Goal: Book appointment/travel/reservation

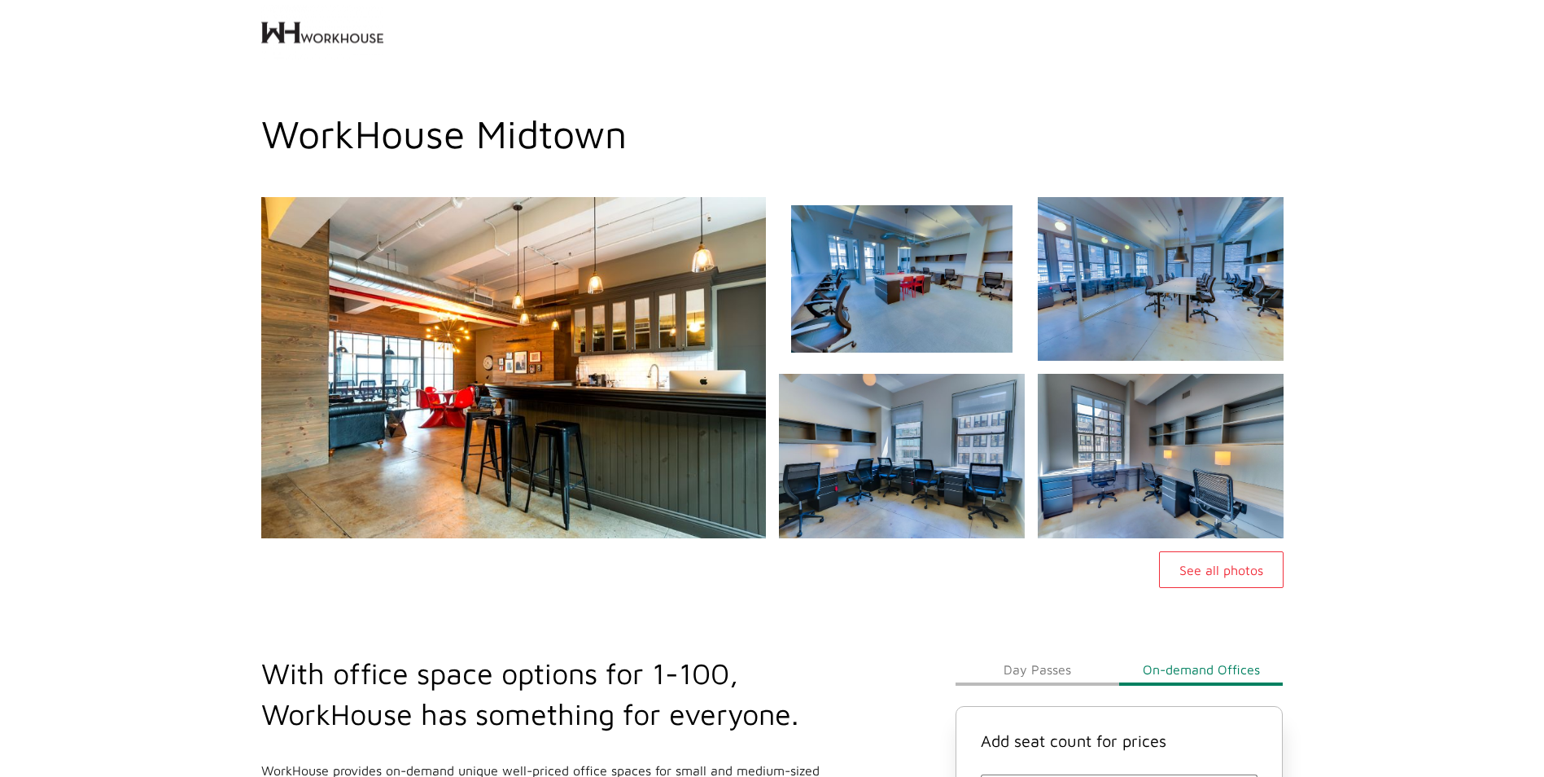
click at [999, 346] on img at bounding box center [900, 278] width 265 height 177
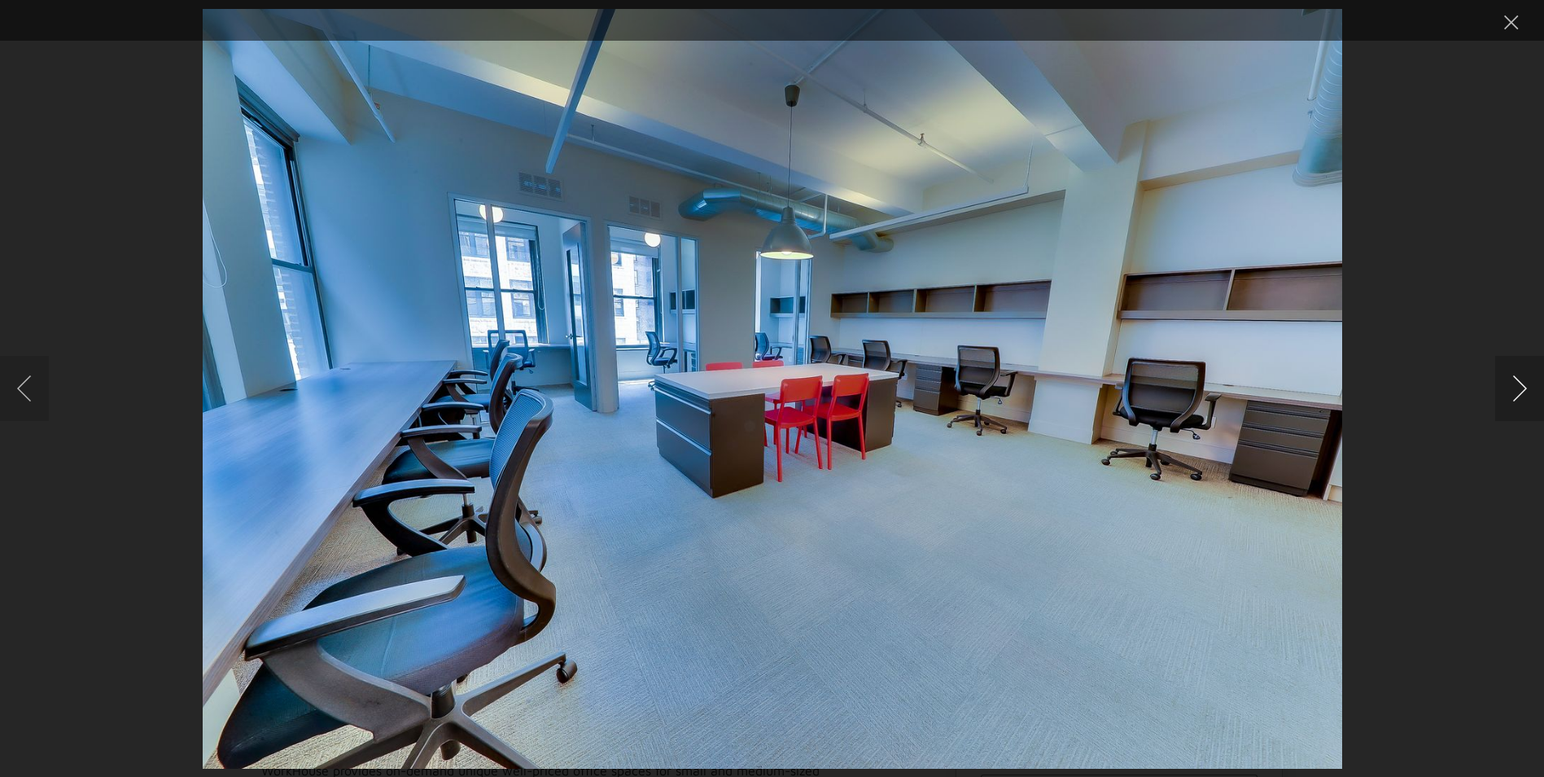
click at [1521, 394] on button "Next image" at bounding box center [1519, 388] width 49 height 65
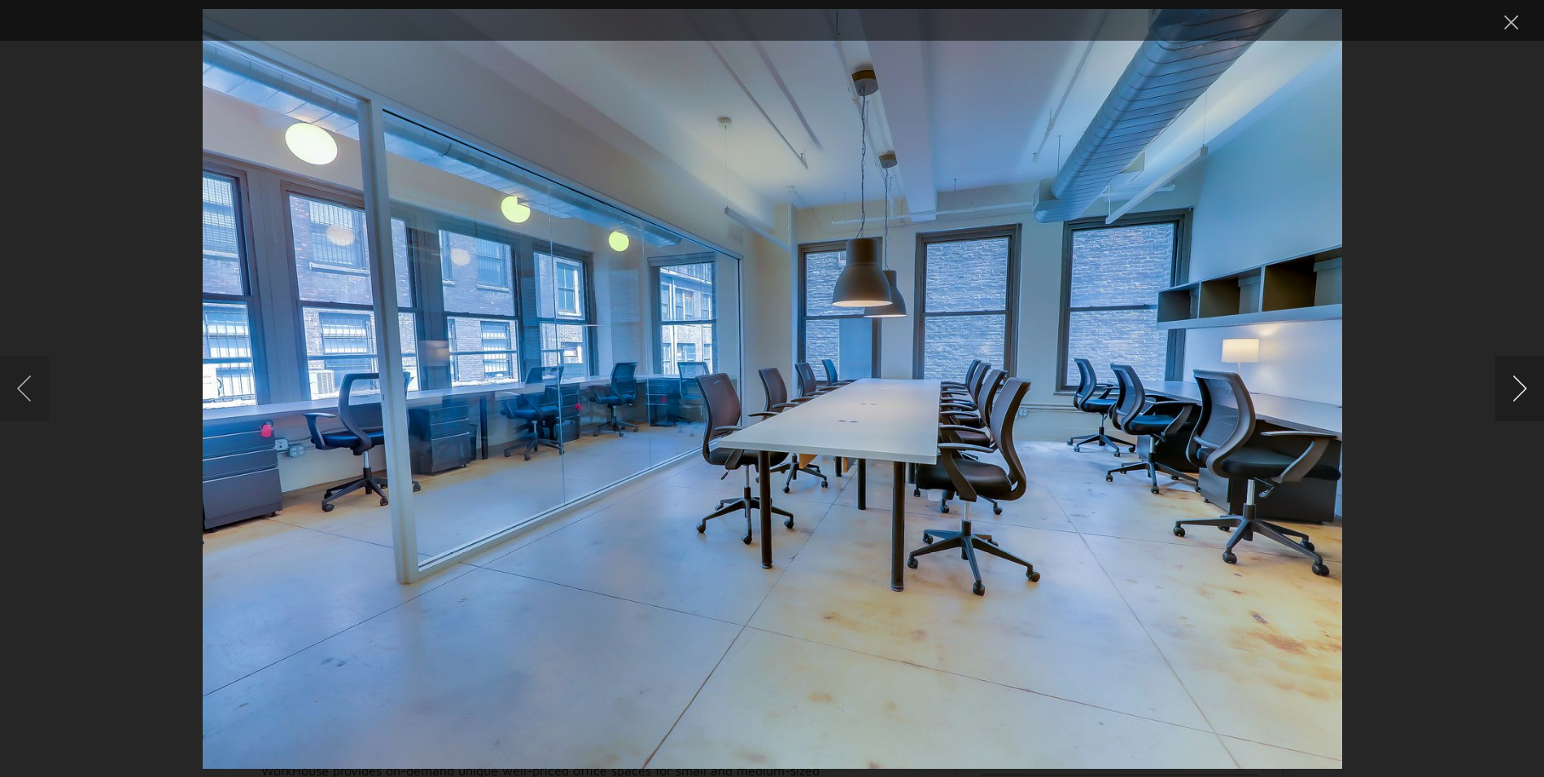
click at [1521, 394] on button "Next image" at bounding box center [1519, 388] width 49 height 65
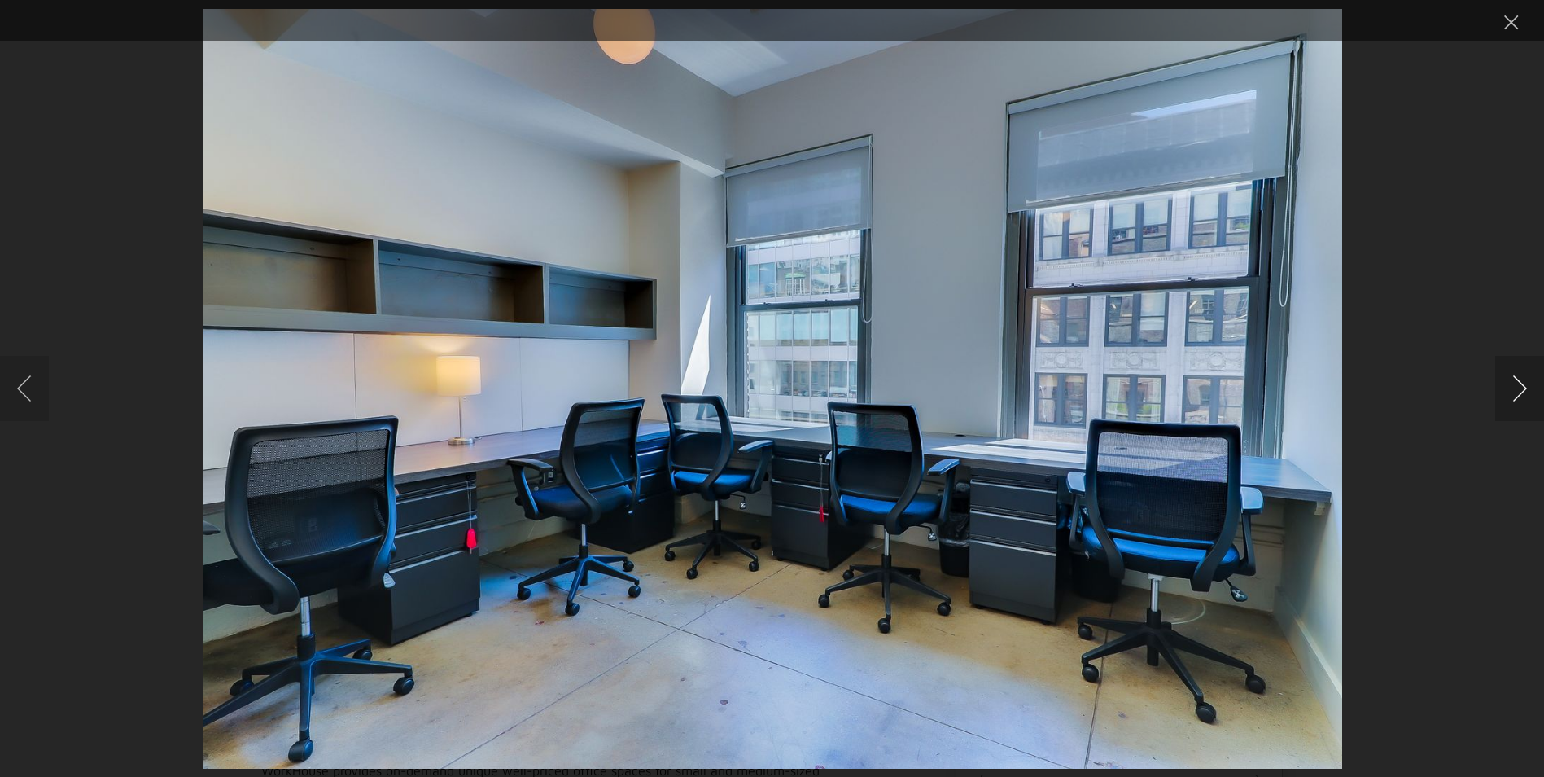
click at [1524, 383] on button "Next image" at bounding box center [1519, 388] width 49 height 65
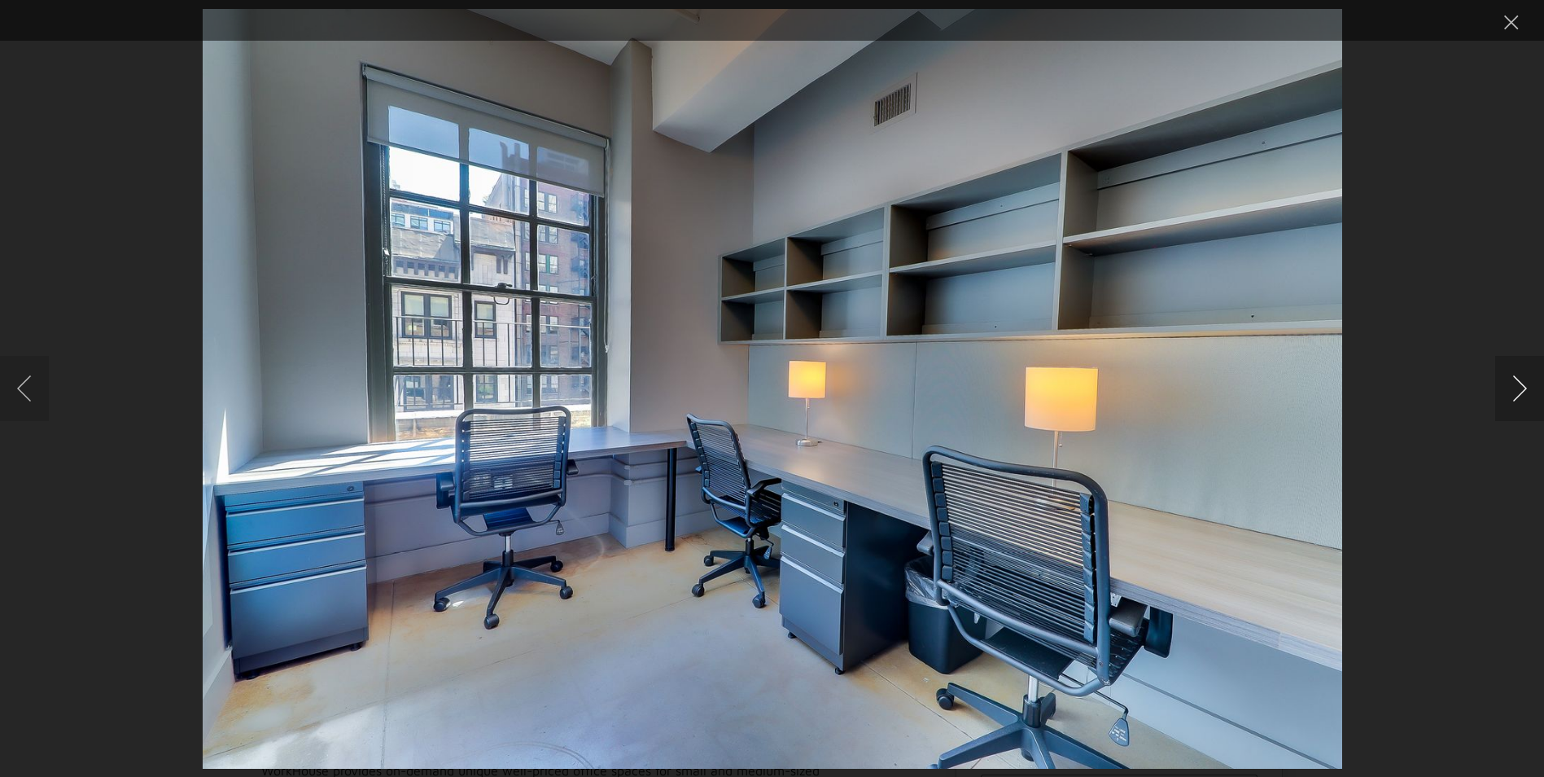
click at [1529, 383] on button "Next image" at bounding box center [1519, 388] width 49 height 65
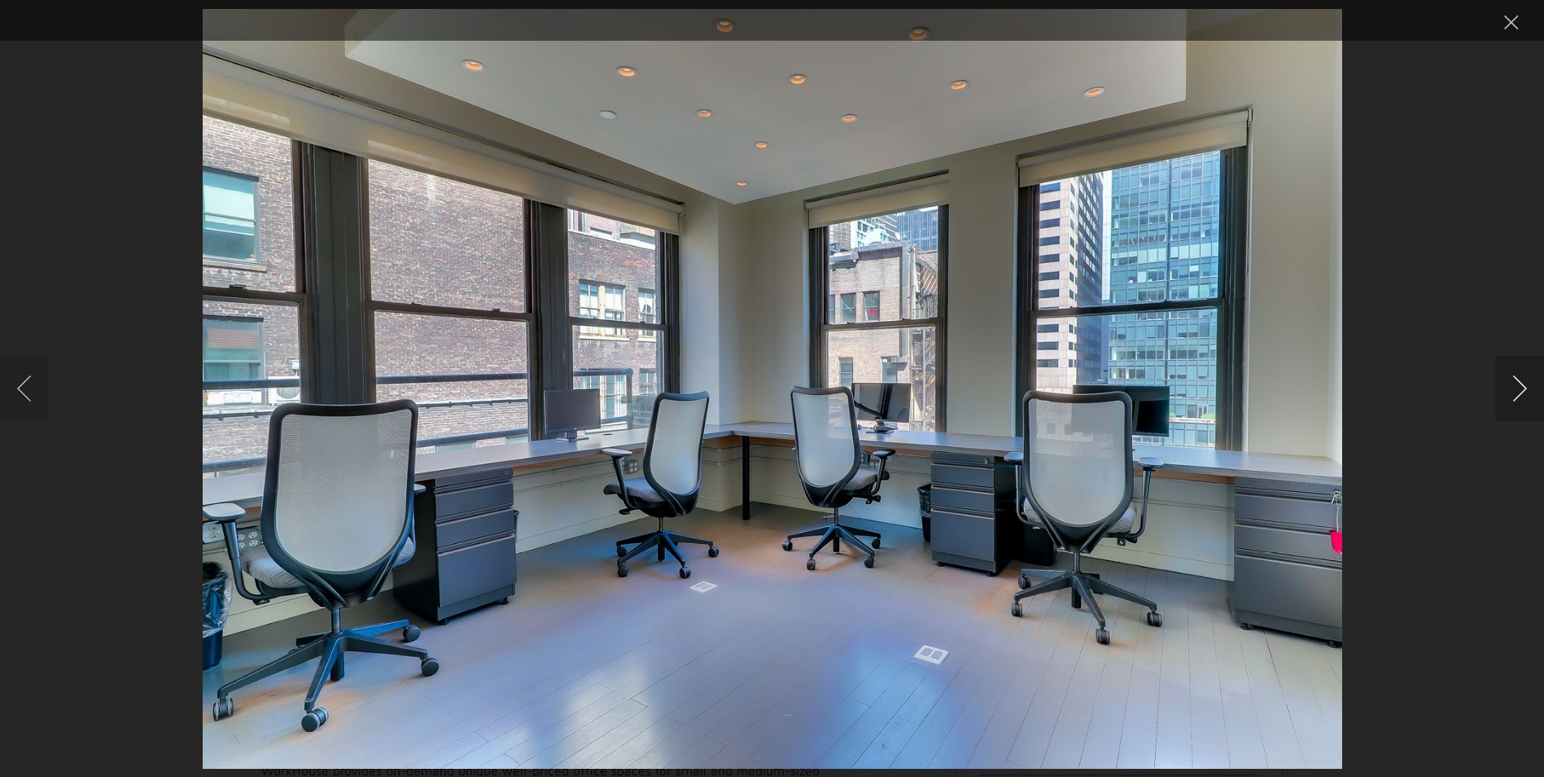
click at [1529, 383] on button "Next image" at bounding box center [1519, 388] width 49 height 65
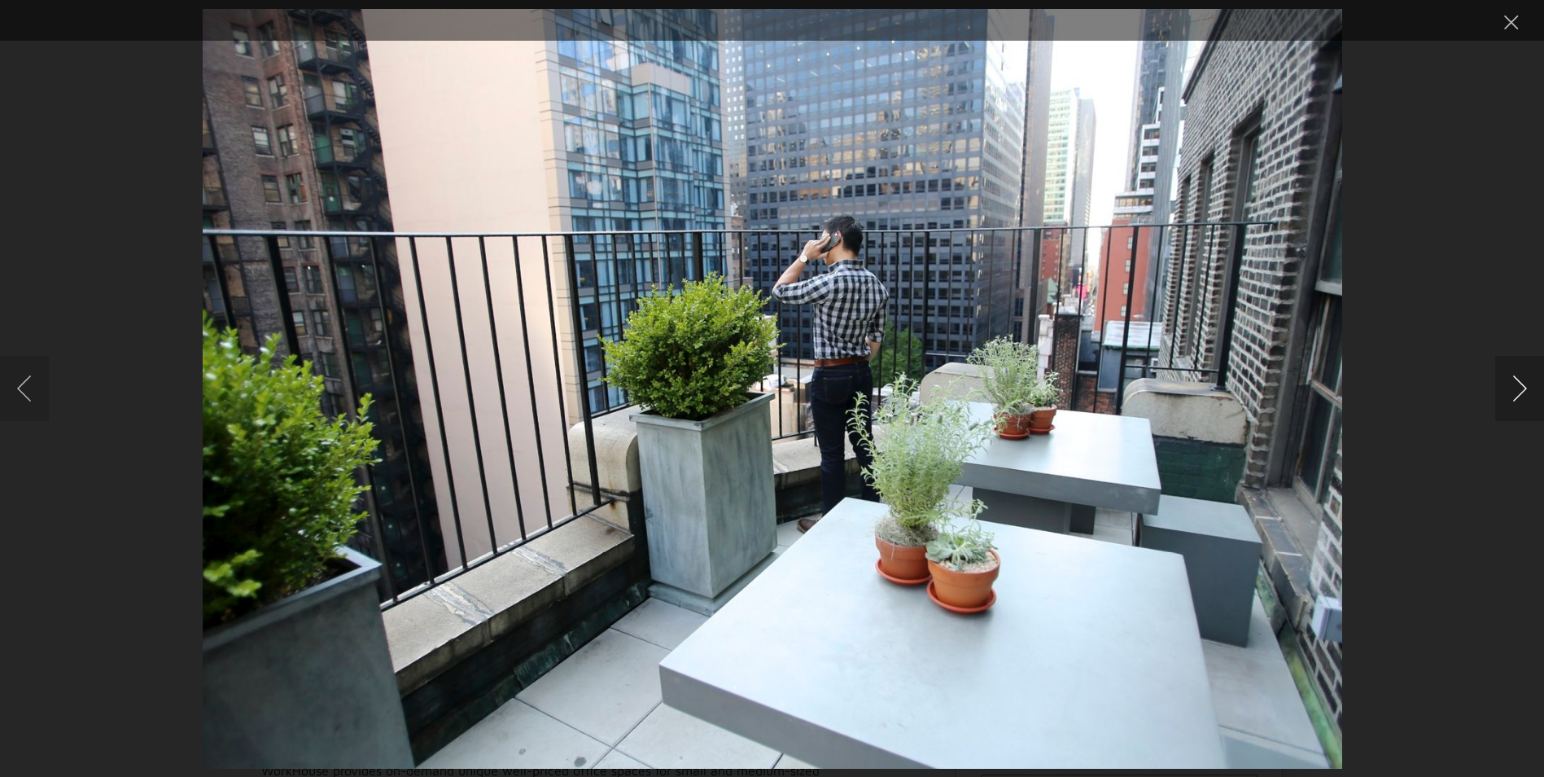
click at [1520, 387] on button "Next image" at bounding box center [1519, 388] width 49 height 65
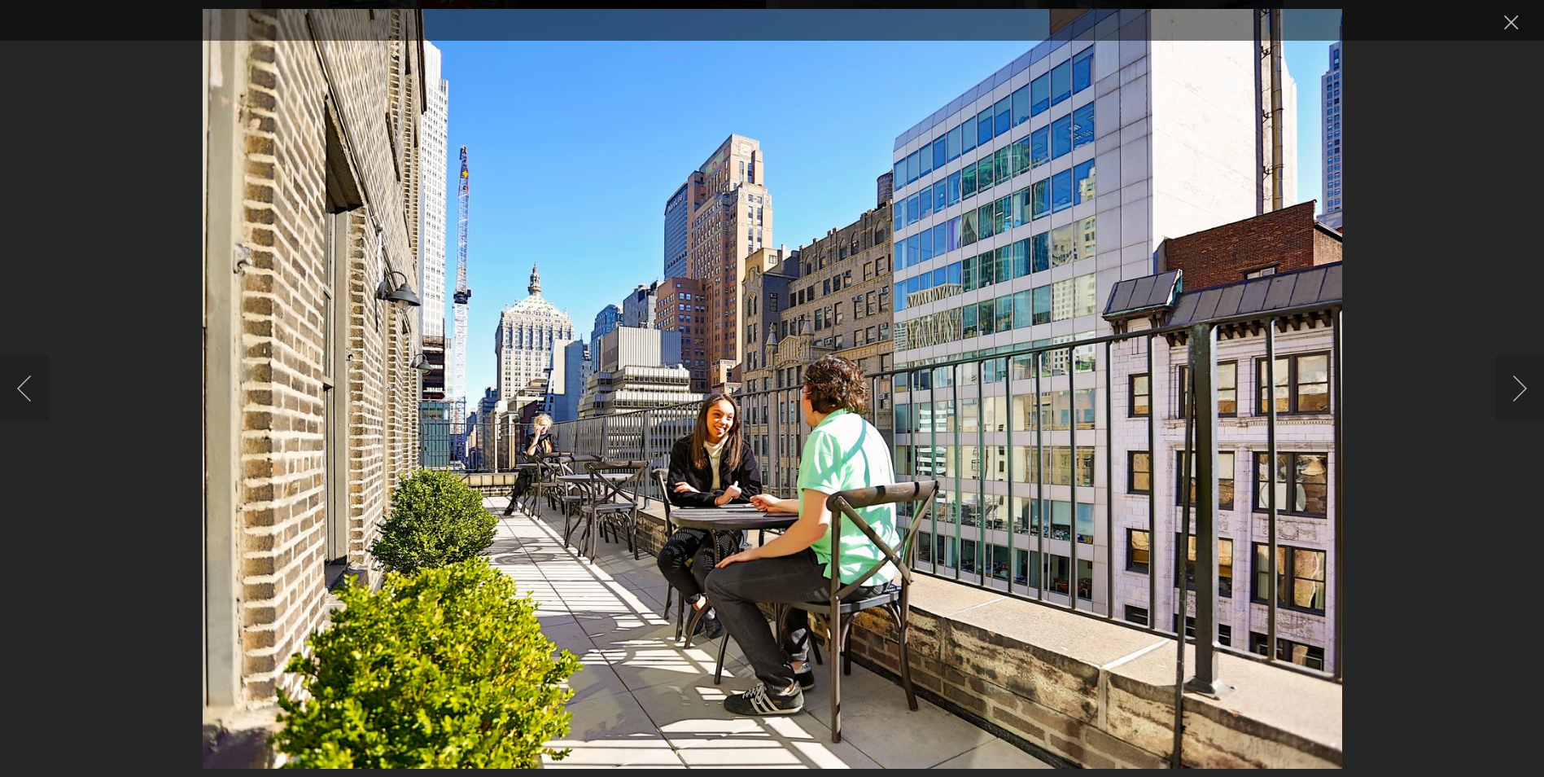
scroll to position [651, 0]
click at [1511, 14] on button "Close lightbox" at bounding box center [1511, 22] width 33 height 28
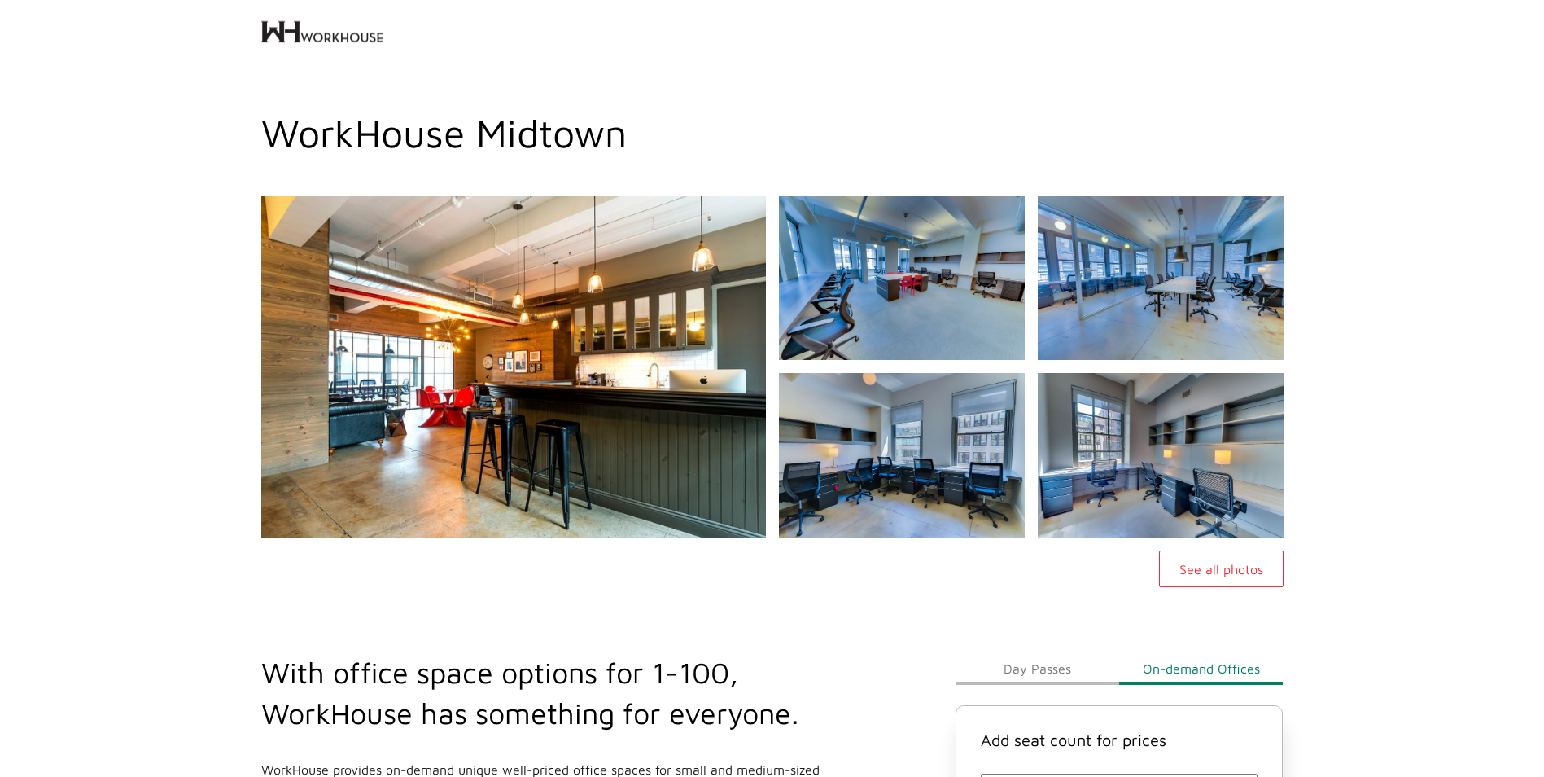
scroll to position [0, 0]
